Goal: Transaction & Acquisition: Purchase product/service

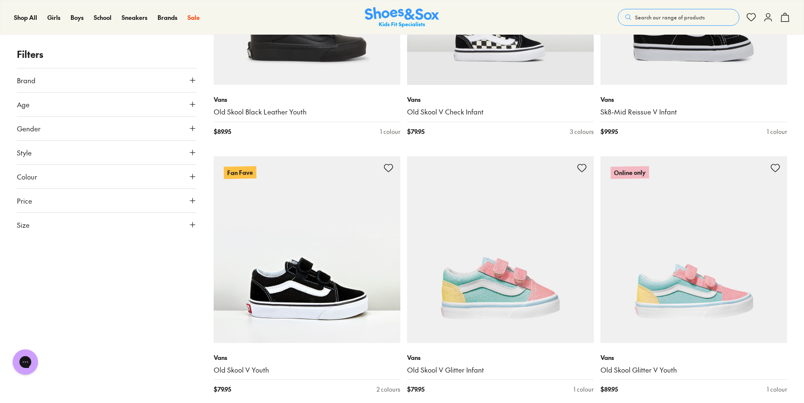
scroll to position [1605, 0]
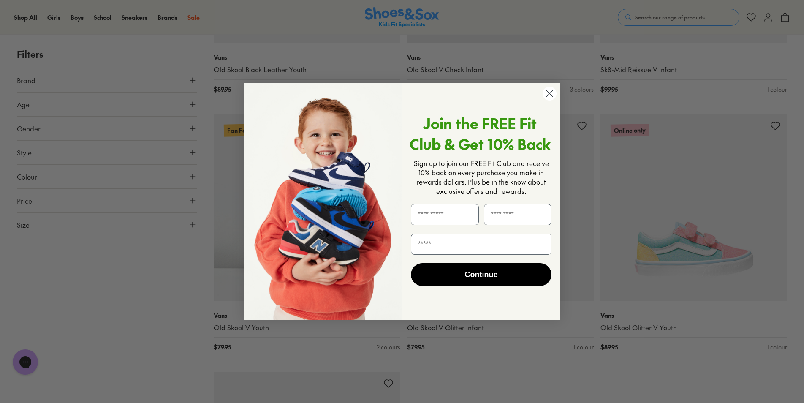
click at [551, 95] on icon "Close dialog" at bounding box center [550, 93] width 6 height 6
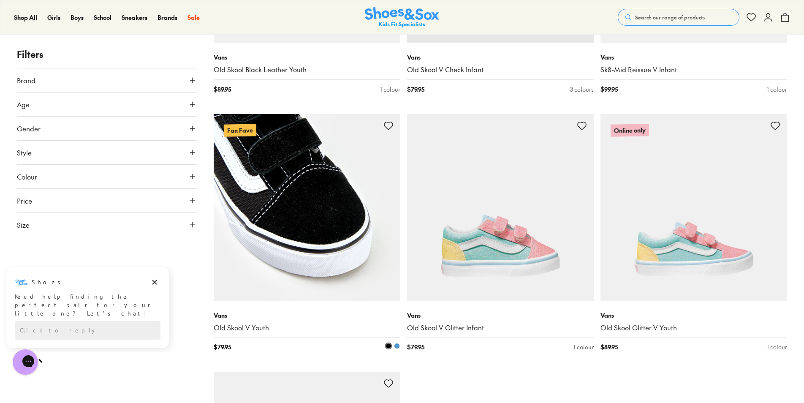
click at [334, 232] on img at bounding box center [307, 207] width 187 height 187
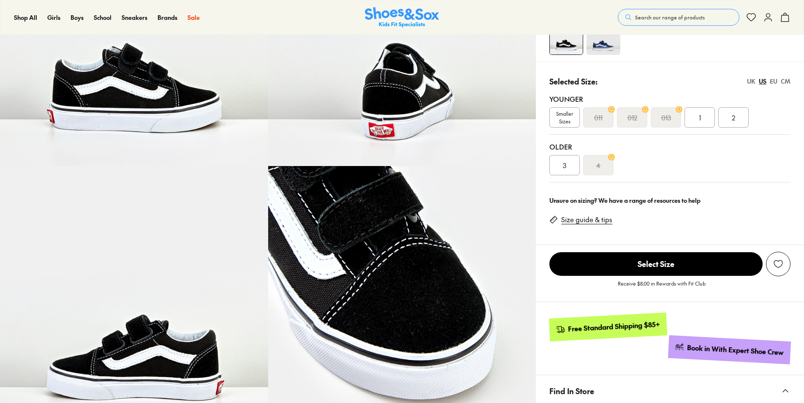
scroll to position [169, 0]
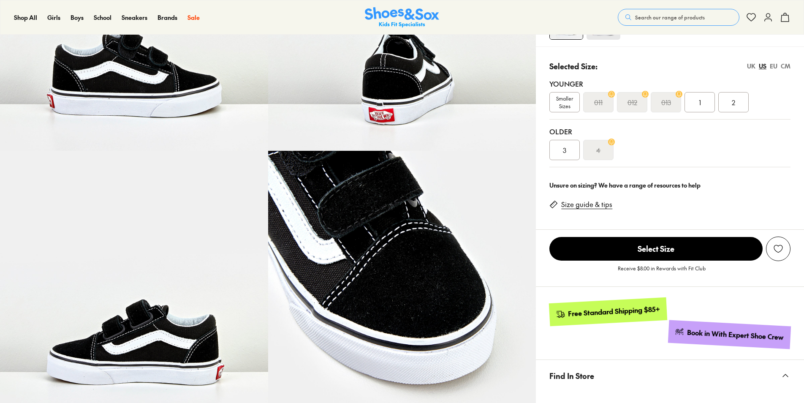
select select "*"
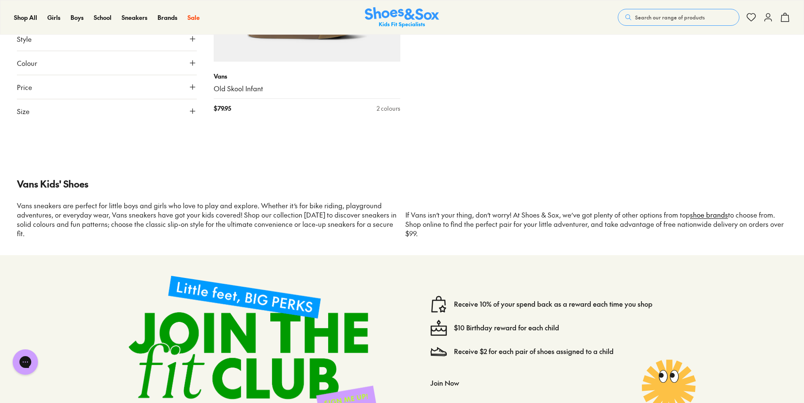
scroll to position [1890, 0]
